Goal: Task Accomplishment & Management: Manage account settings

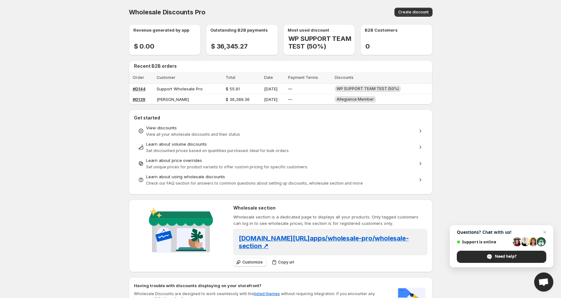
click at [539, 279] on span "Open chat" at bounding box center [544, 283] width 11 height 9
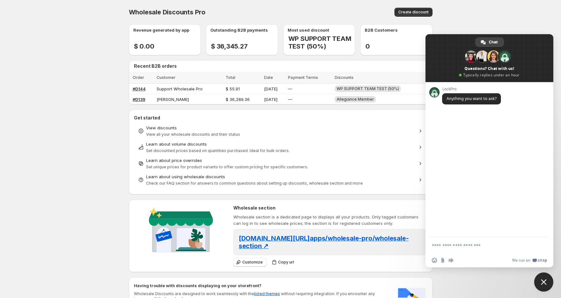
click at [531, 48] on span at bounding box center [490, 58] width 128 height 48
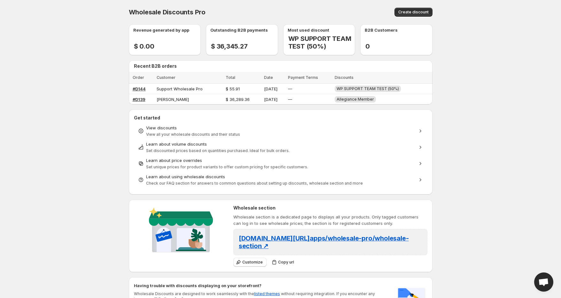
click at [545, 280] on span "Open chat" at bounding box center [544, 283] width 11 height 9
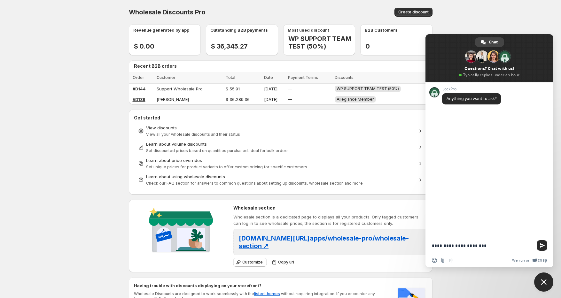
type textarea "**********"
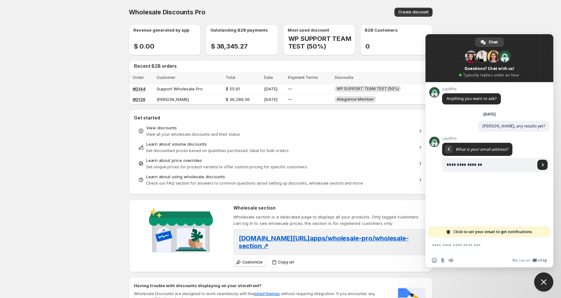
type input "**********"
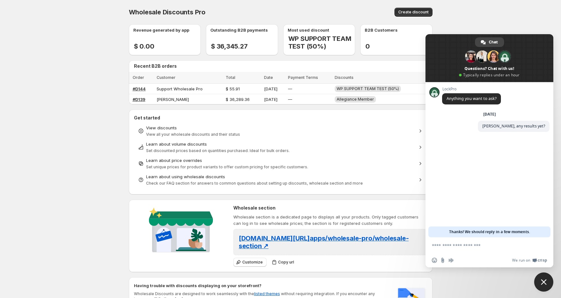
click at [458, 209] on div "LockPro Anything you want to ask? Tuesday, 26 August Sophia, any results yet? 1…" at bounding box center [490, 159] width 128 height 155
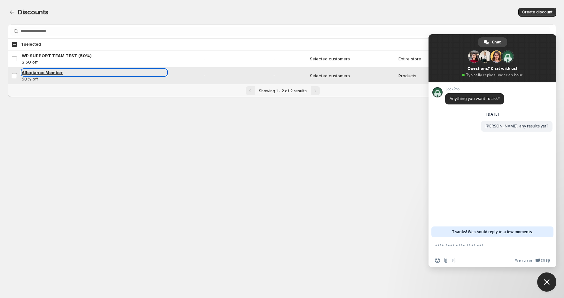
click at [46, 71] on span "Allegiance Member" at bounding box center [42, 72] width 41 height 5
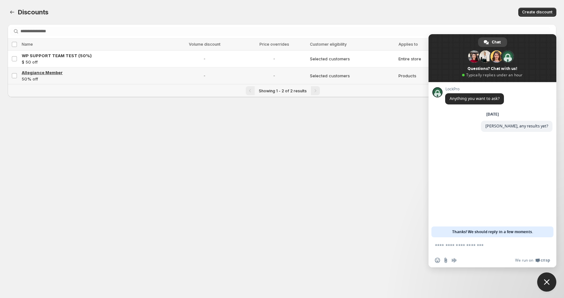
select select "********"
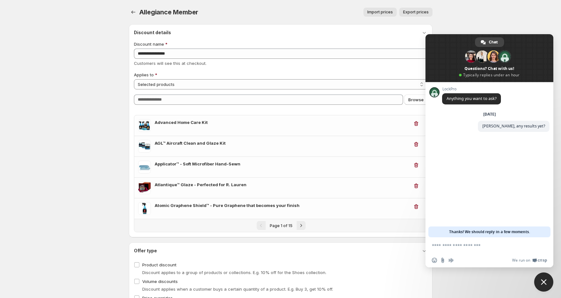
click at [544, 45] on span at bounding box center [490, 58] width 128 height 48
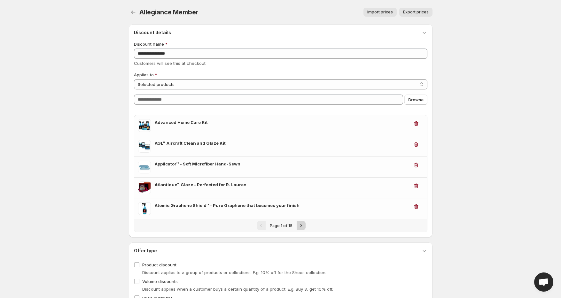
click at [301, 223] on icon "Next" at bounding box center [301, 226] width 6 height 6
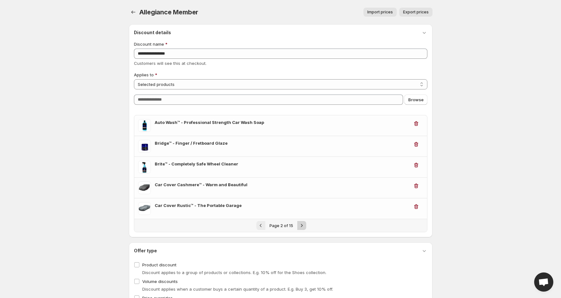
click at [299, 226] on icon "Next" at bounding box center [302, 226] width 6 height 6
click at [301, 224] on icon "Next" at bounding box center [301, 226] width 6 height 6
click at [301, 224] on icon "Next" at bounding box center [302, 226] width 6 height 6
click at [300, 226] on icon "Next" at bounding box center [302, 226] width 6 height 6
click at [299, 226] on icon "Next" at bounding box center [302, 226] width 6 height 6
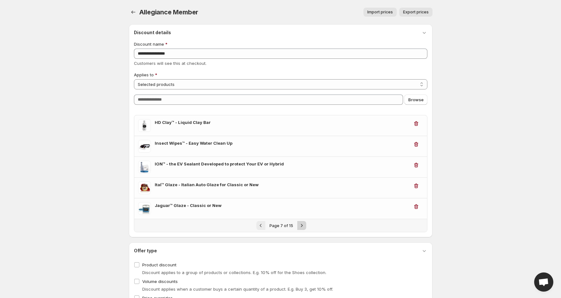
click at [303, 222] on button "Next" at bounding box center [301, 225] width 9 height 9
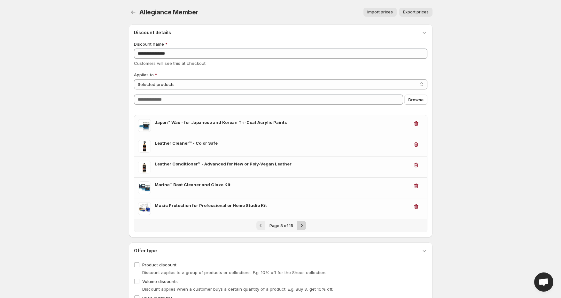
click at [303, 222] on button "Next" at bounding box center [301, 225] width 9 height 9
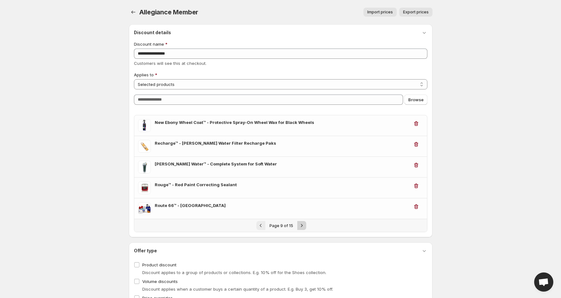
click at [301, 223] on icon "Next" at bounding box center [302, 226] width 6 height 6
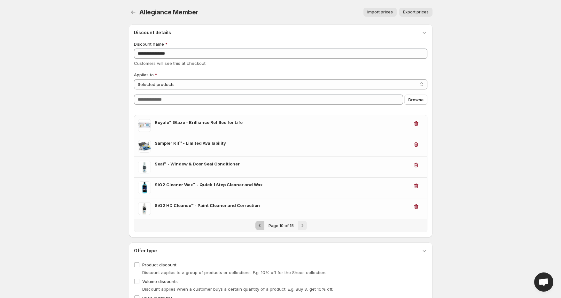
click at [262, 222] on button "Previous" at bounding box center [260, 225] width 9 height 9
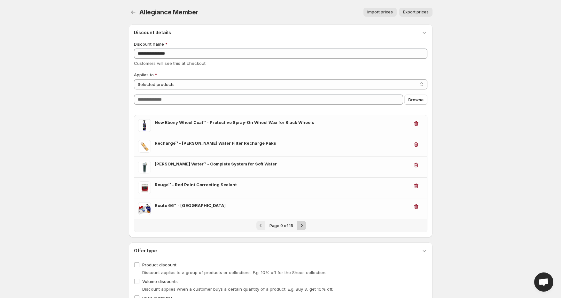
click at [300, 223] on icon "Next" at bounding box center [302, 226] width 6 height 6
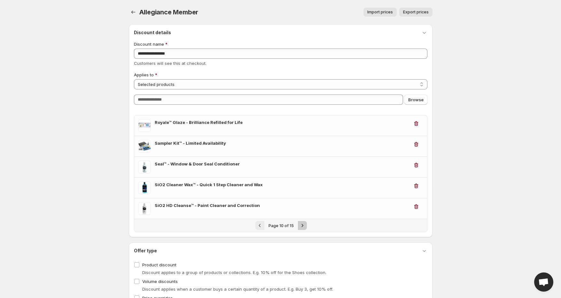
click at [301, 223] on icon "Next" at bounding box center [302, 226] width 6 height 6
click at [301, 222] on button "Next" at bounding box center [302, 225] width 9 height 9
click at [299, 223] on icon "Next" at bounding box center [302, 226] width 6 height 6
click at [263, 224] on icon "Previous" at bounding box center [260, 226] width 6 height 6
click at [263, 223] on icon "Previous" at bounding box center [260, 226] width 6 height 6
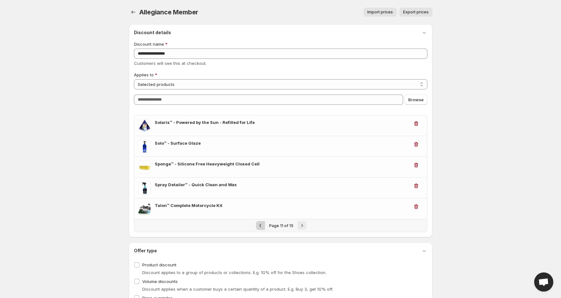
click at [263, 226] on icon "Previous" at bounding box center [260, 226] width 6 height 6
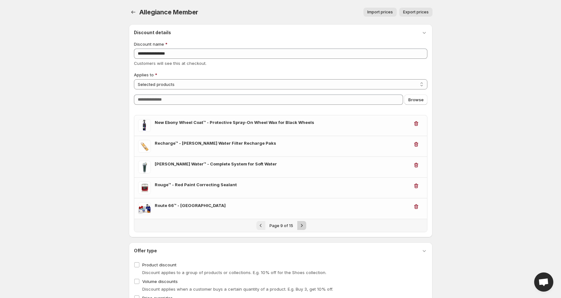
click at [299, 226] on icon "Next" at bounding box center [302, 226] width 6 height 6
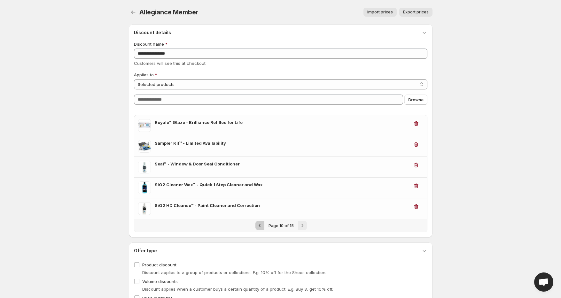
click at [261, 222] on button "Previous" at bounding box center [260, 225] width 9 height 9
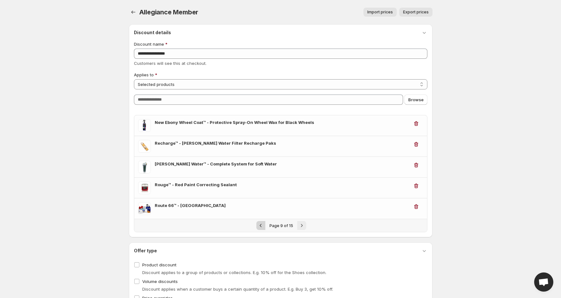
click at [261, 222] on button "Previous" at bounding box center [260, 225] width 9 height 9
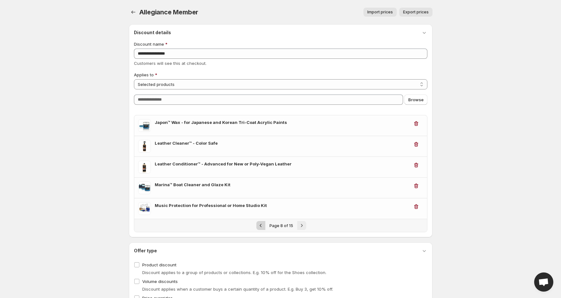
click at [260, 222] on button "Previous" at bounding box center [260, 225] width 9 height 9
click at [259, 222] on button "Previous" at bounding box center [260, 225] width 9 height 9
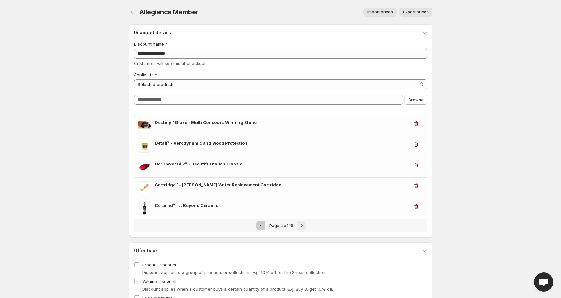
click at [260, 221] on button "Previous" at bounding box center [260, 225] width 9 height 9
click at [260, 222] on div "Page 3 of 15" at bounding box center [280, 225] width 293 height 13
click at [261, 221] on div "Page 2 of 15" at bounding box center [280, 225] width 293 height 13
click at [261, 222] on div "Page 2 of 15" at bounding box center [280, 225] width 293 height 13
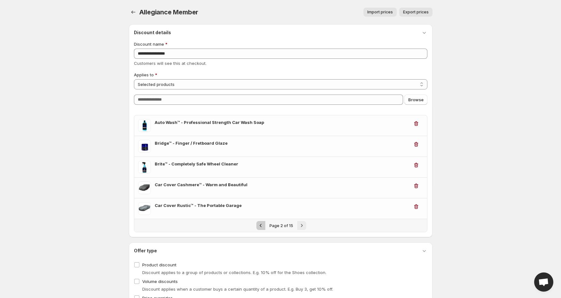
click at [261, 223] on icon "Previous" at bounding box center [261, 226] width 6 height 6
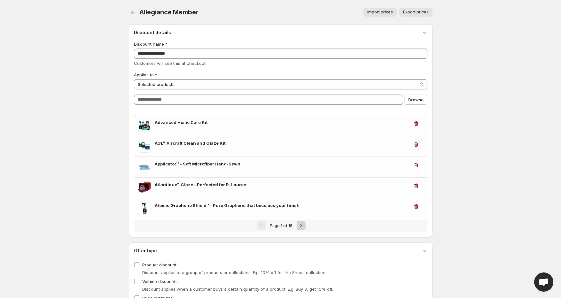
click at [300, 223] on icon "Next" at bounding box center [301, 226] width 6 height 6
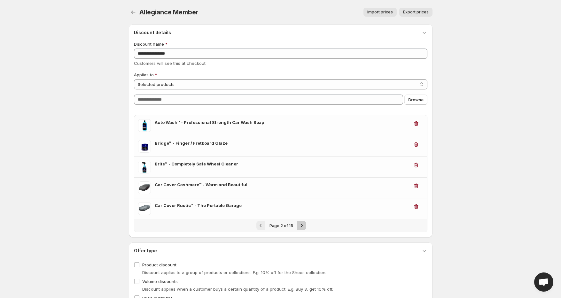
click at [300, 224] on icon "Next" at bounding box center [302, 226] width 6 height 6
click at [300, 223] on icon "Next" at bounding box center [301, 226] width 6 height 6
click at [301, 223] on icon "Next" at bounding box center [302, 226] width 6 height 6
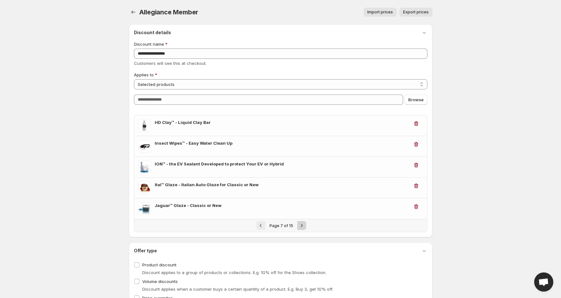
click at [299, 225] on icon "Next" at bounding box center [302, 226] width 6 height 6
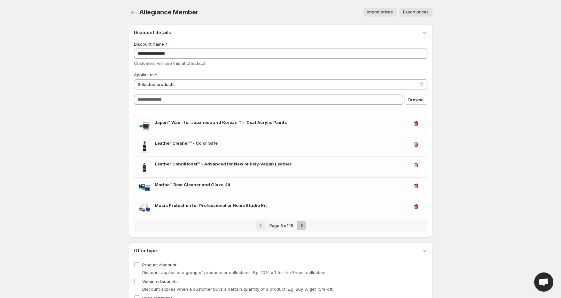
click at [299, 223] on icon "Next" at bounding box center [302, 226] width 6 height 6
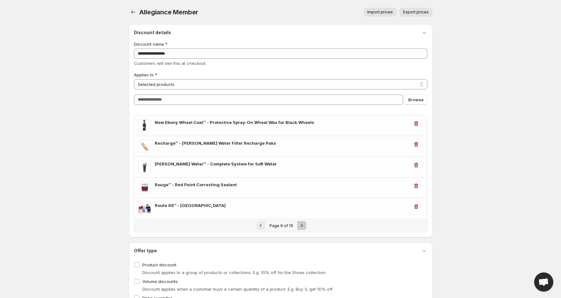
click at [301, 223] on icon "Next" at bounding box center [302, 226] width 6 height 6
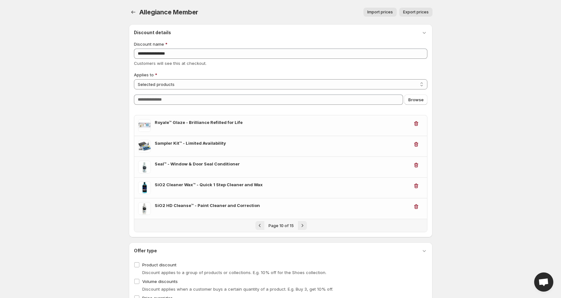
click at [540, 281] on span "Open chat" at bounding box center [544, 283] width 11 height 9
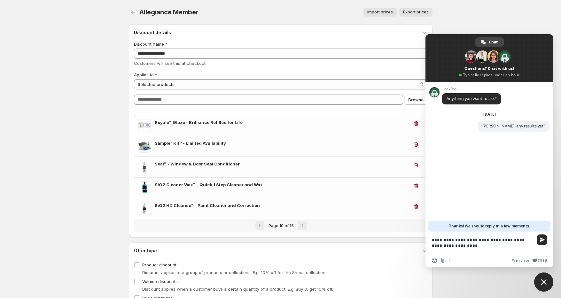
click at [443, 247] on textarea "**********" at bounding box center [483, 243] width 102 height 22
click at [461, 245] on textarea "**********" at bounding box center [483, 243] width 102 height 22
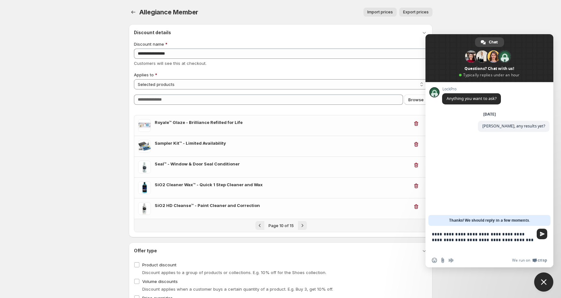
type textarea "**********"
click at [531, 37] on span at bounding box center [490, 58] width 128 height 48
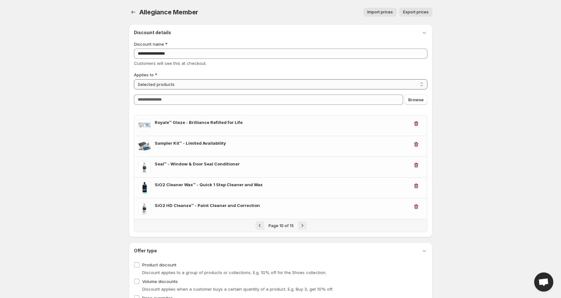
click at [196, 83] on select "**********" at bounding box center [281, 84] width 294 height 10
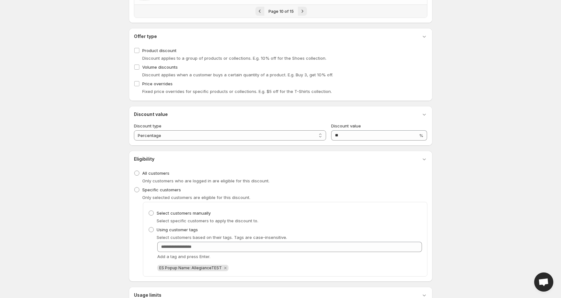
scroll to position [210, 0]
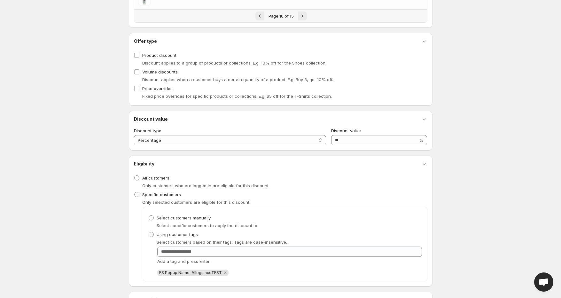
click at [189, 62] on span "Discount applies to a group of products or collections. E.g. 10% off for the Sh…" at bounding box center [234, 62] width 184 height 5
drag, startPoint x: 489, startPoint y: 42, endPoint x: 485, endPoint y: 41, distance: 4.6
drag, startPoint x: 560, startPoint y: 138, endPoint x: 561, endPoint y: 147, distance: 9.9
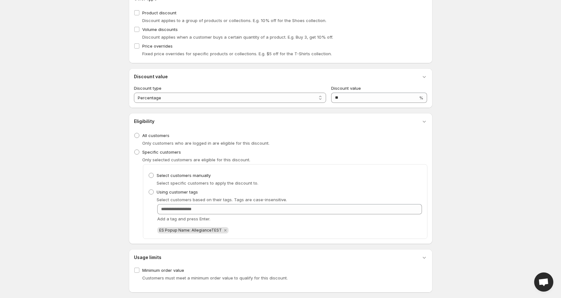
scroll to position [258, 0]
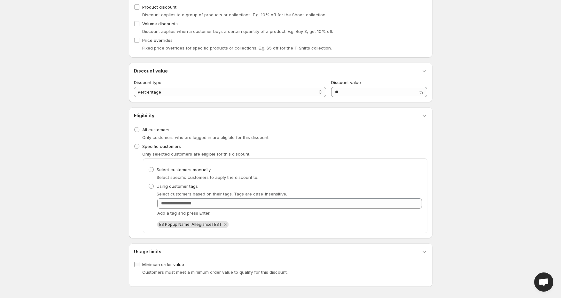
click at [152, 264] on span "Minimum order value" at bounding box center [163, 264] width 42 height 5
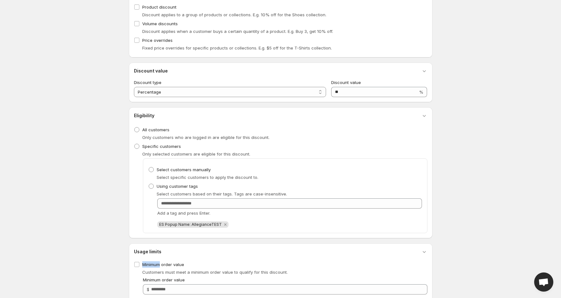
click at [541, 279] on span "Open chat" at bounding box center [544, 283] width 11 height 9
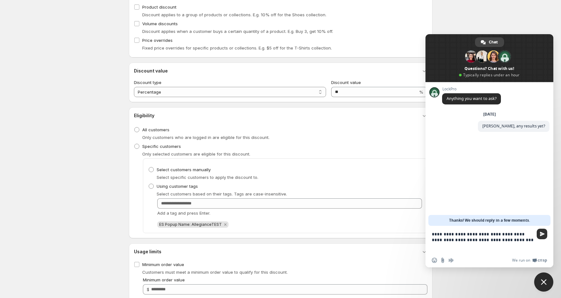
click at [542, 233] on span "Send" at bounding box center [542, 234] width 5 height 5
